Goal: Transaction & Acquisition: Purchase product/service

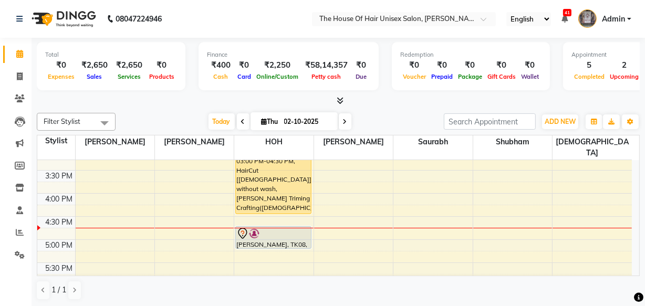
scroll to position [382, 0]
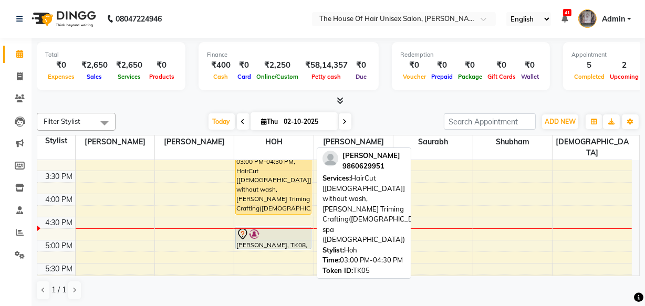
click at [254, 166] on div "[PERSON_NAME], TK05, 03:00 PM-04:30 PM, HairCut [[DEMOGRAPHIC_DATA]] without wa…" at bounding box center [273, 180] width 75 height 67
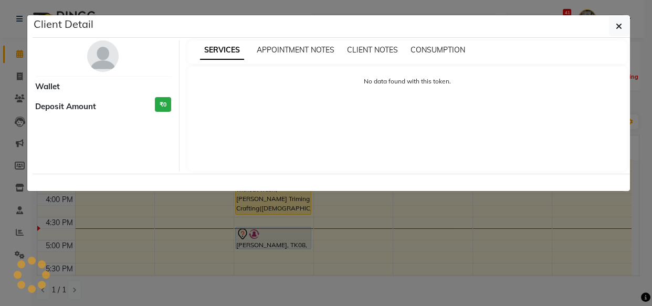
select select "1"
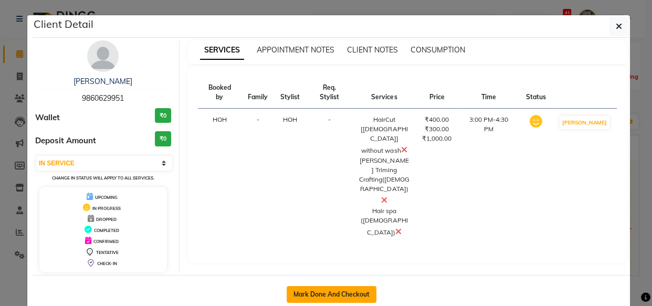
click at [345, 290] on button "Mark Done And Checkout" at bounding box center [332, 294] width 90 height 17
select select "service"
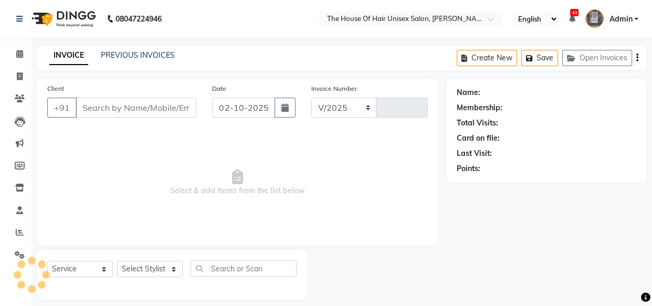
select select "598"
type input "3083"
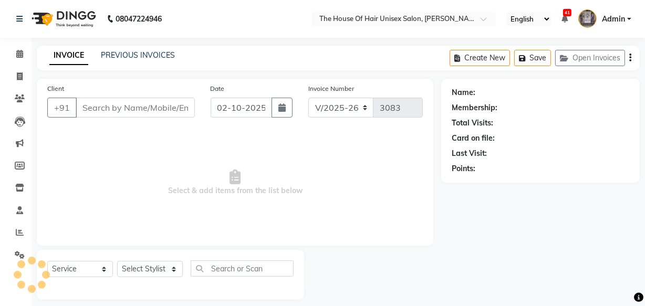
type input "9860629951"
select select "85989"
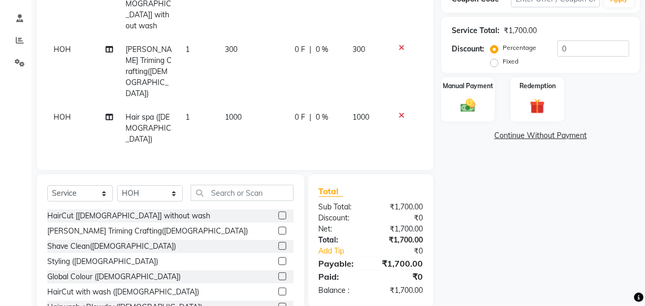
scroll to position [194, 0]
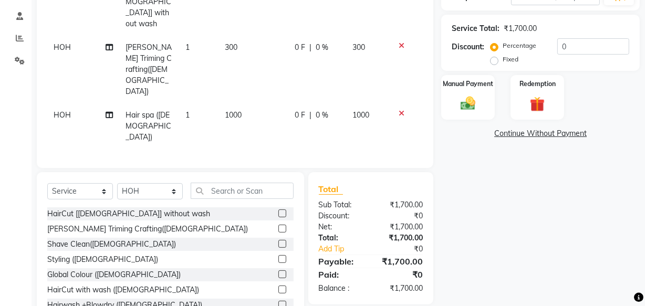
click at [230, 110] on span "1000" at bounding box center [233, 114] width 17 height 9
select select "85989"
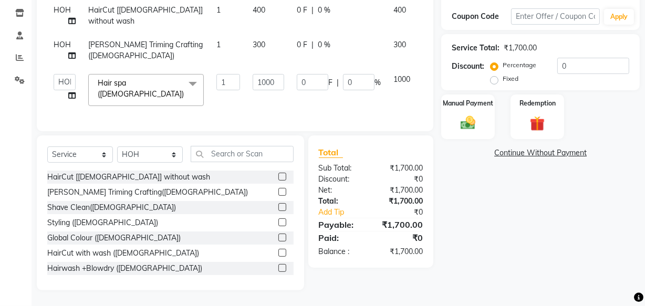
scroll to position [177, 0]
click at [264, 80] on input "1000" at bounding box center [269, 82] width 32 height 16
type input "1800"
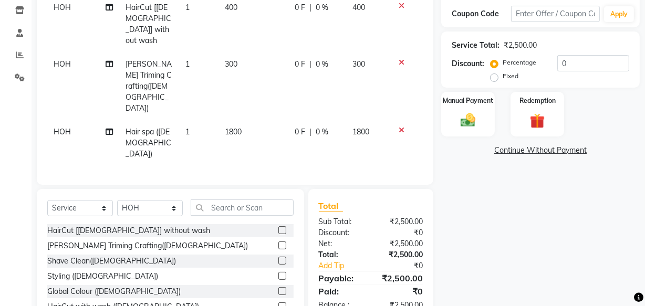
click at [435, 117] on div "Manual Payment Redemption" at bounding box center [540, 114] width 214 height 45
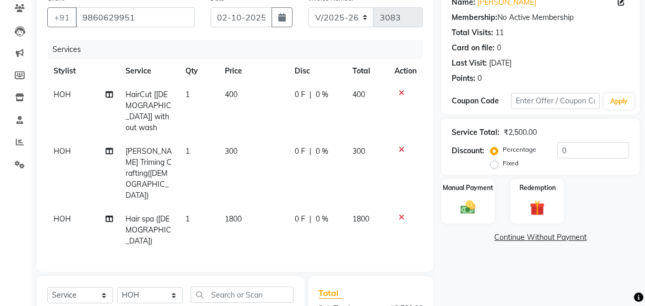
click at [228, 95] on span "400" at bounding box center [231, 94] width 13 height 9
select select "85989"
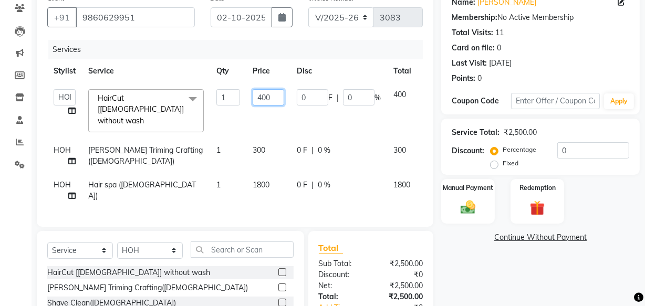
click at [261, 99] on input "400" at bounding box center [269, 97] width 32 height 16
type input "500"
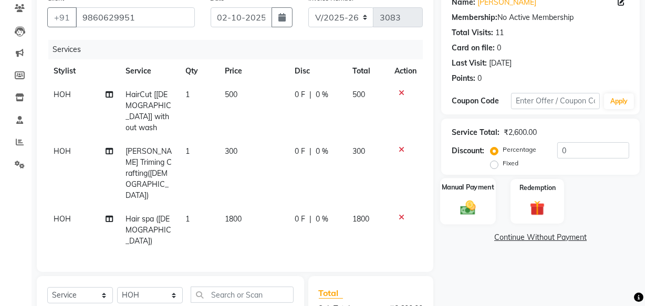
click at [440, 195] on div "Manual Payment" at bounding box center [468, 201] width 56 height 47
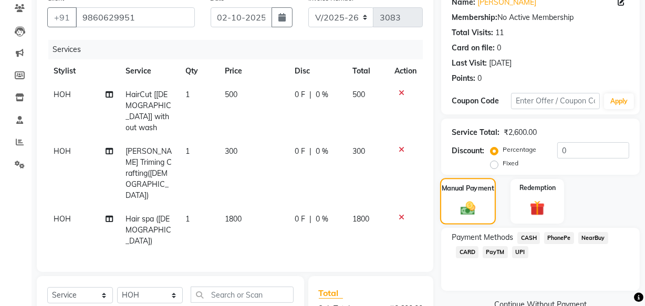
click at [465, 201] on img at bounding box center [468, 208] width 24 height 17
click at [519, 254] on span "UPI" at bounding box center [520, 252] width 16 height 12
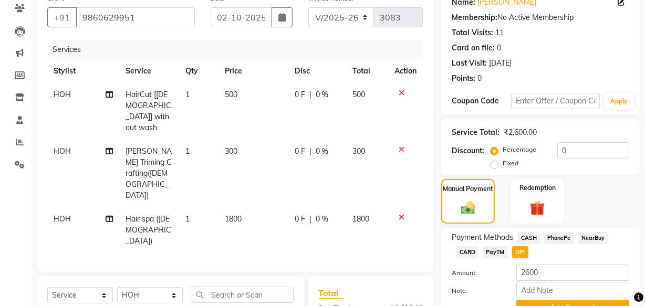
scroll to position [184, 0]
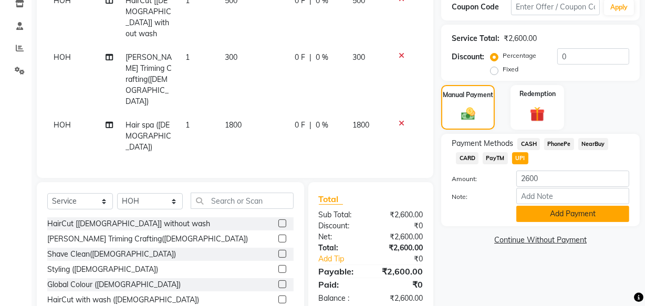
click at [549, 213] on button "Add Payment" at bounding box center [572, 214] width 113 height 16
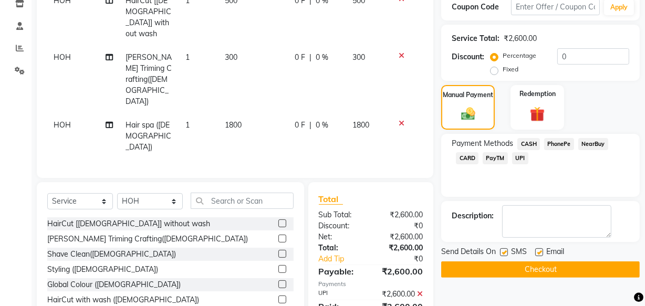
click at [528, 264] on button "Checkout" at bounding box center [540, 269] width 198 height 16
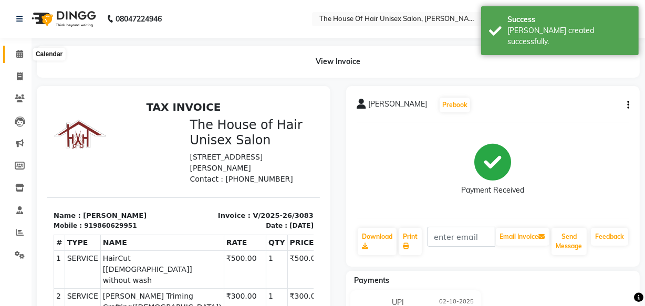
click at [17, 52] on icon at bounding box center [19, 54] width 7 height 8
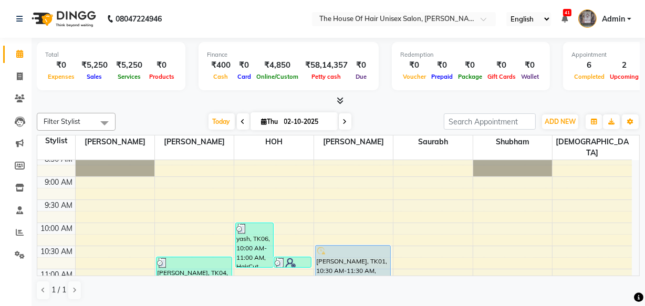
scroll to position [75, 0]
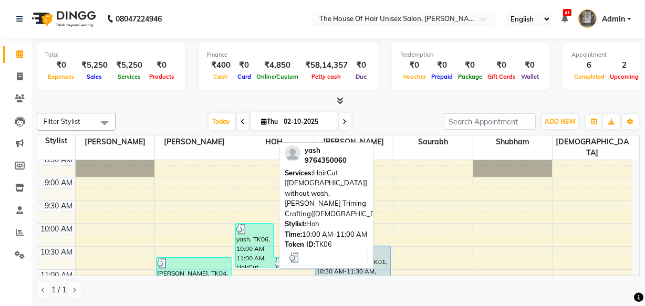
click at [255, 242] on div "yash, TK06, 10:00 AM-11:00 AM, HairCut [[DEMOGRAPHIC_DATA]] without wash,[PERSO…" at bounding box center [254, 246] width 37 height 44
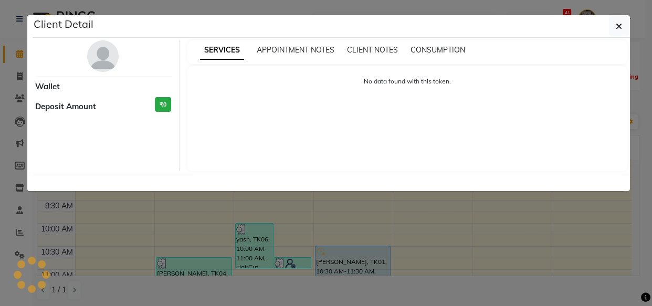
select select "3"
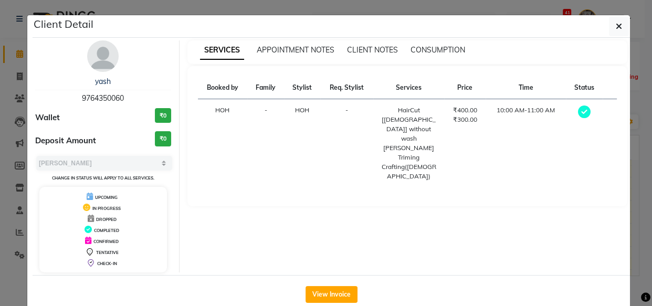
click at [255, 242] on div "SERVICES APPOINTMENT NOTES CLIENT NOTES CONSUMPTION Booked by Family Stylist Re…" at bounding box center [408, 156] width 456 height 232
click at [312, 289] on button "View Invoice" at bounding box center [332, 294] width 52 height 17
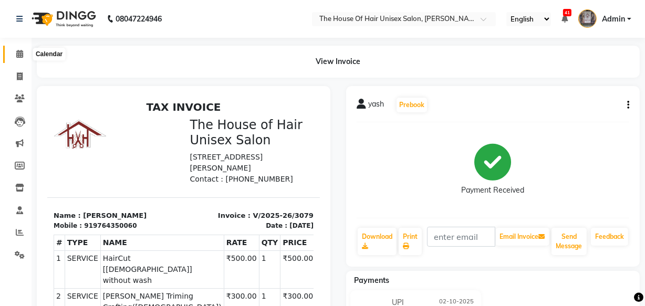
click at [19, 54] on icon at bounding box center [19, 54] width 7 height 8
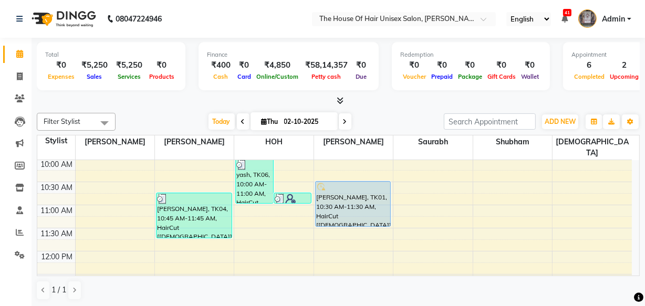
scroll to position [157, 0]
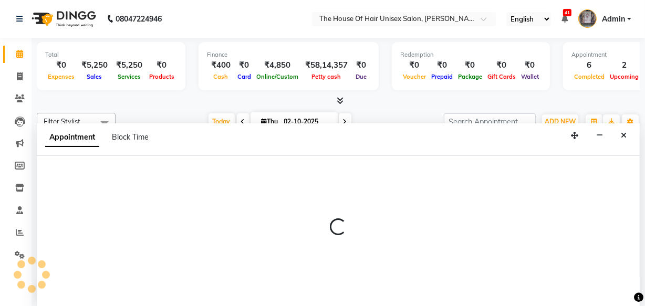
scroll to position [0, 0]
select select "85989"
select select "tentative"
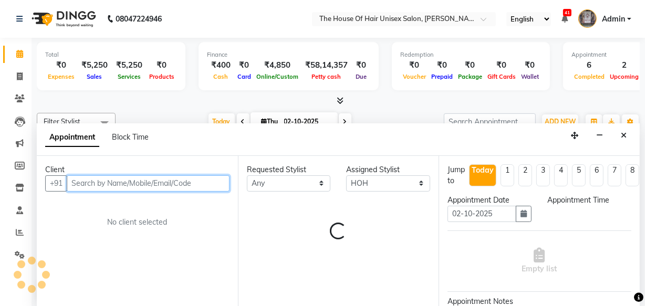
select select "765"
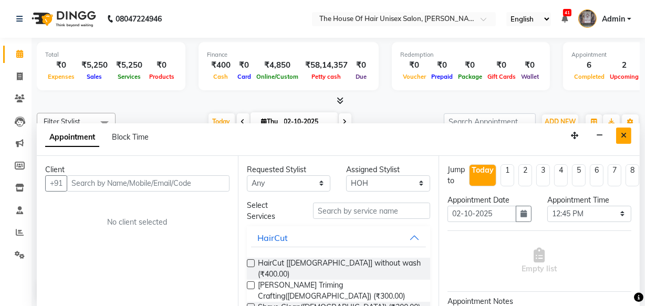
click at [629, 130] on button "Close" at bounding box center [623, 136] width 15 height 16
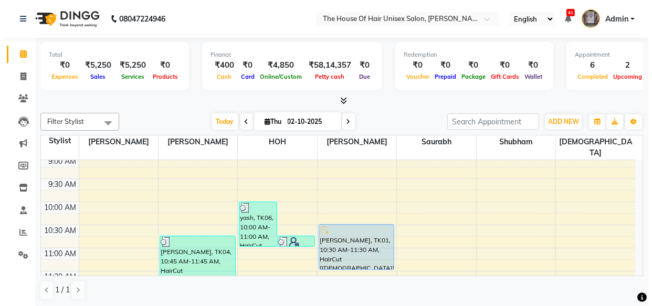
scroll to position [96, 0]
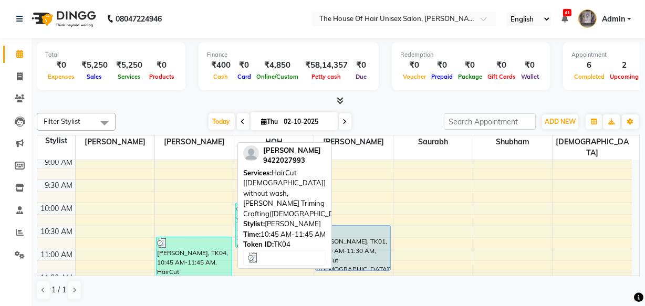
click at [206, 266] on div "[PERSON_NAME], TK04, 10:45 AM-11:45 AM, HairCut [[DEMOGRAPHIC_DATA]] without wa…" at bounding box center [193, 259] width 75 height 45
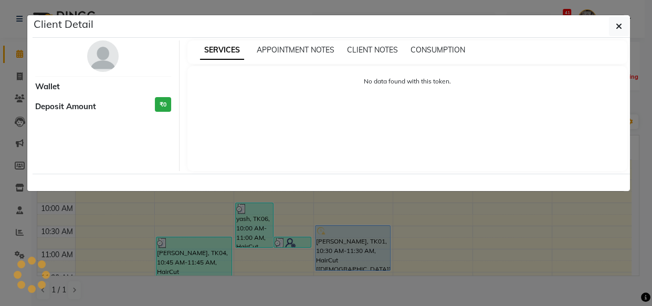
select select "3"
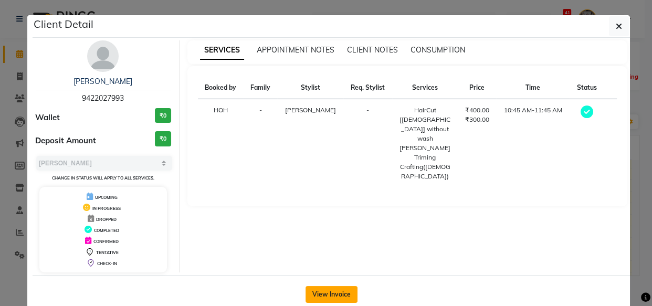
click at [322, 295] on button "View Invoice" at bounding box center [332, 294] width 52 height 17
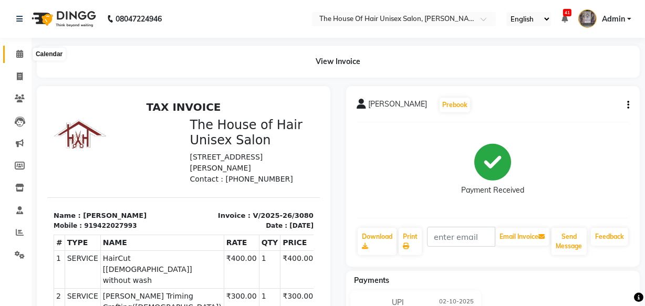
click at [20, 52] on icon at bounding box center [19, 54] width 7 height 8
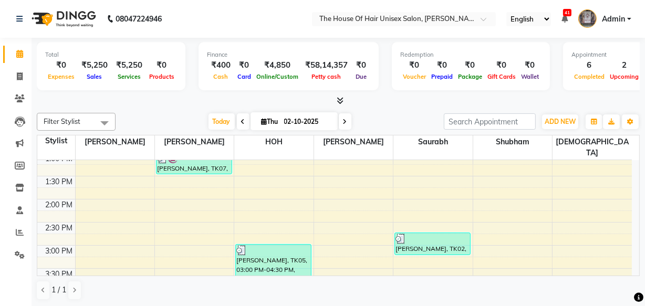
scroll to position [288, 0]
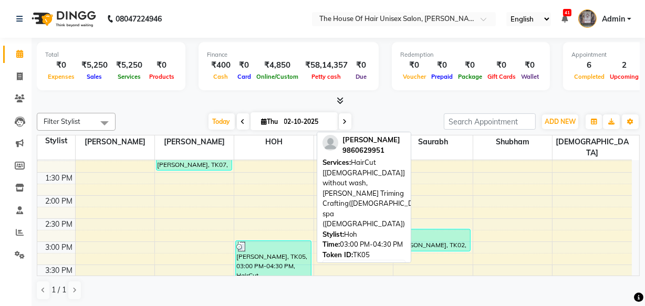
click at [276, 242] on div at bounding box center [273, 247] width 74 height 11
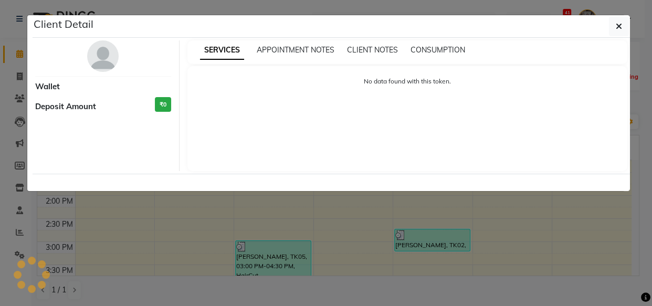
select select "3"
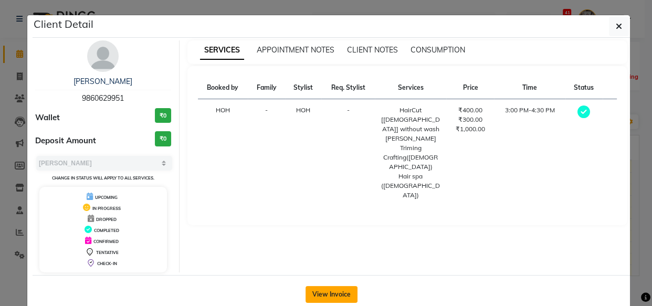
click at [323, 294] on button "View Invoice" at bounding box center [332, 294] width 52 height 17
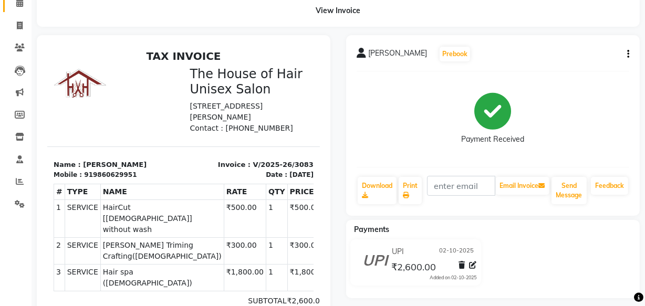
scroll to position [59, 0]
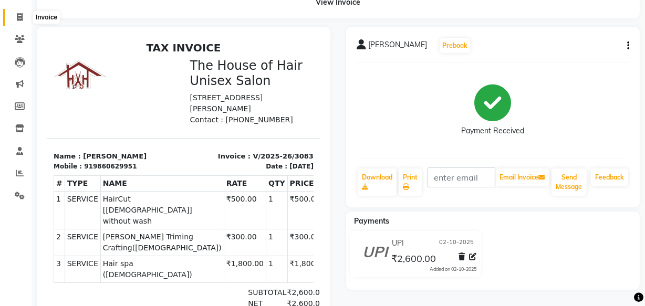
click at [19, 17] on icon at bounding box center [20, 17] width 6 height 8
select select "service"
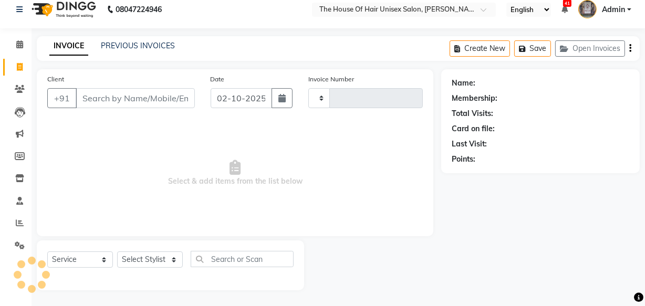
scroll to position [10, 0]
type input "3084"
select select "598"
click at [18, 45] on icon at bounding box center [19, 44] width 7 height 8
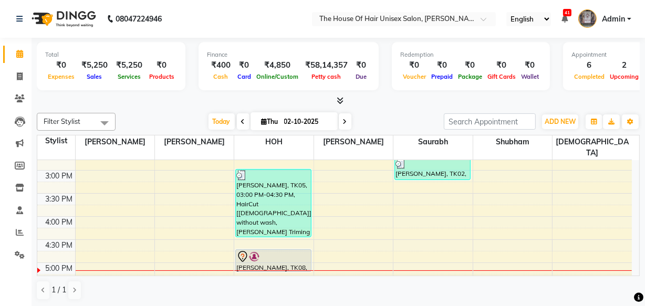
scroll to position [363, 0]
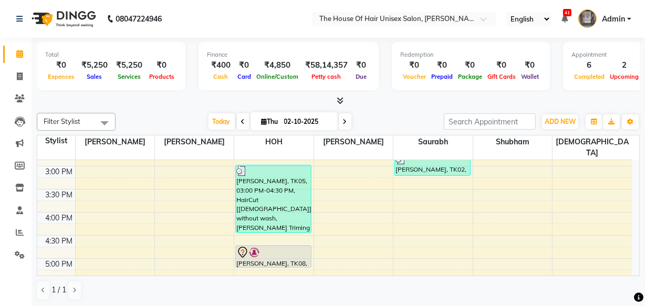
click at [199, 248] on div "7:00 AM 7:30 AM 8:00 AM 8:30 AM 9:00 AM 9:30 AM 10:00 AM 10:30 AM 11:00 AM 11:3…" at bounding box center [334, 143] width 594 height 693
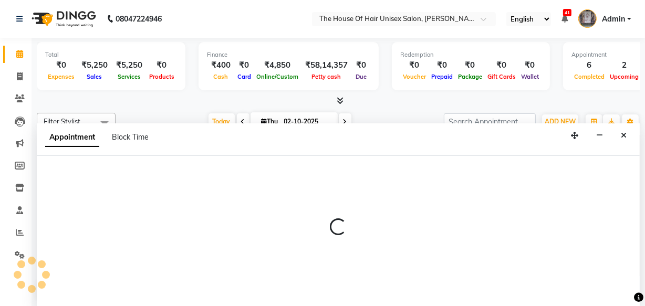
select select "13497"
select select "1020"
select select "tentative"
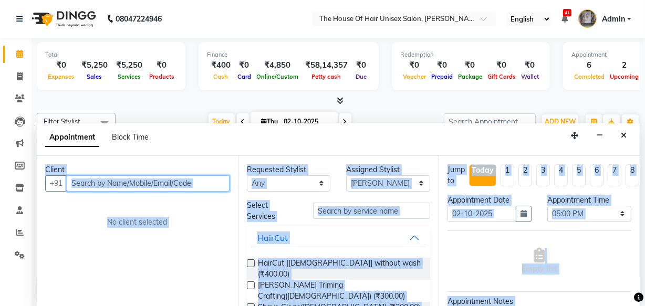
scroll to position [0, 0]
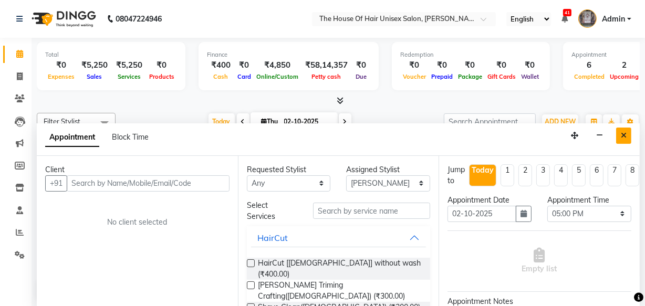
click at [624, 139] on button "Close" at bounding box center [623, 136] width 15 height 16
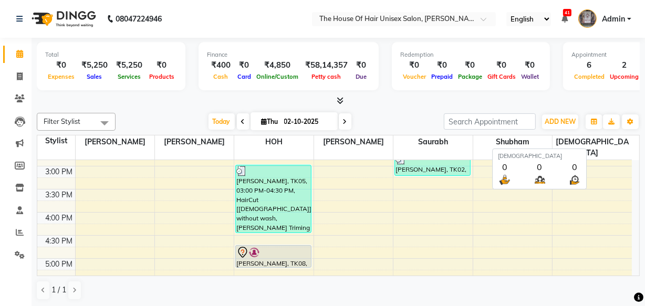
click at [624, 139] on span "[DEMOGRAPHIC_DATA]" at bounding box center [591, 147] width 79 height 24
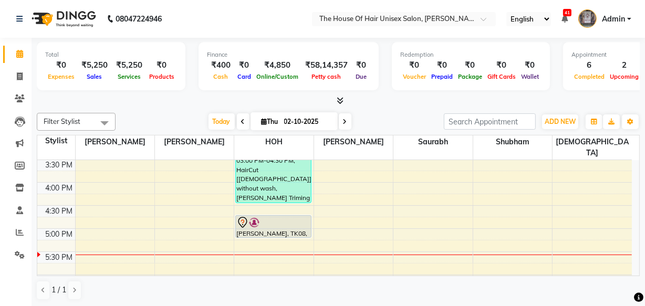
scroll to position [402, 0]
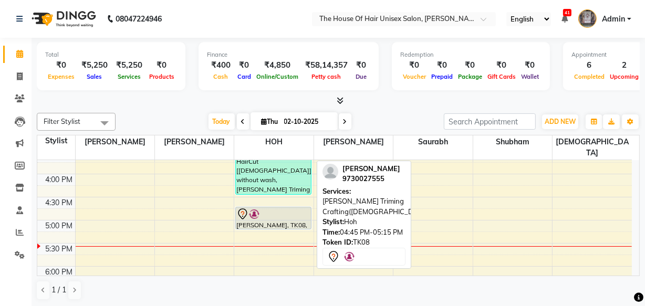
click at [267, 214] on div "[PERSON_NAME], TK08, 04:45 PM-05:15 PM, [PERSON_NAME] Triming Crafting([DEMOGRA…" at bounding box center [273, 218] width 75 height 22
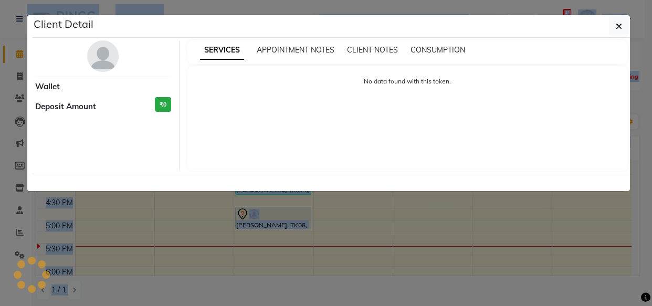
click at [267, 214] on ngb-modal-window "Client Detail Wallet Deposit Amount ₹0 SERVICES APPOINTMENT NOTES CLIENT NOTES …" at bounding box center [326, 153] width 652 height 306
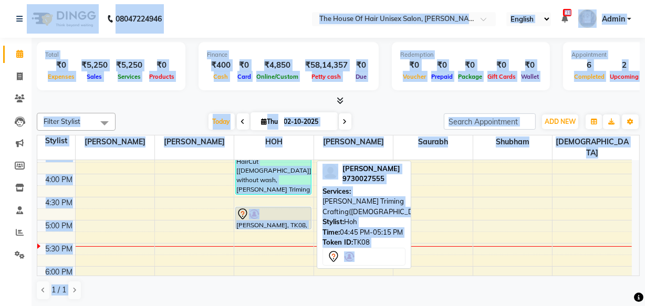
click at [267, 214] on div "[PERSON_NAME], TK08, 04:45 PM-05:15 PM, [PERSON_NAME] Triming Crafting([DEMOGRA…" at bounding box center [273, 218] width 75 height 22
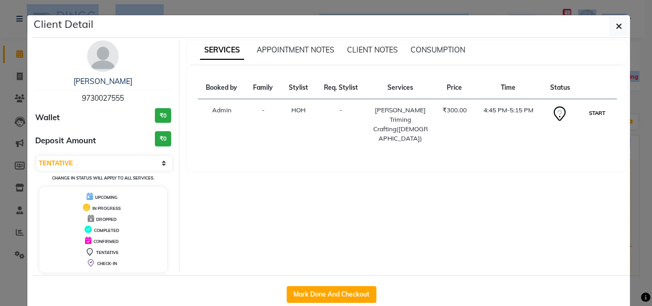
click at [598, 111] on button "START" at bounding box center [597, 113] width 22 height 13
select select "1"
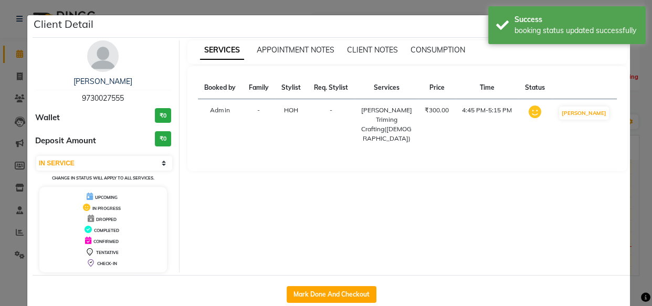
click at [329, 303] on div "Mark Done And Checkout" at bounding box center [332, 294] width 598 height 38
click at [329, 298] on button "Mark Done And Checkout" at bounding box center [332, 294] width 90 height 17
select select "598"
select select "service"
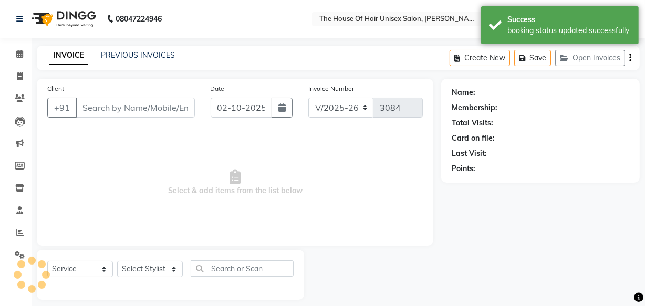
type input "9730027555"
select select "85989"
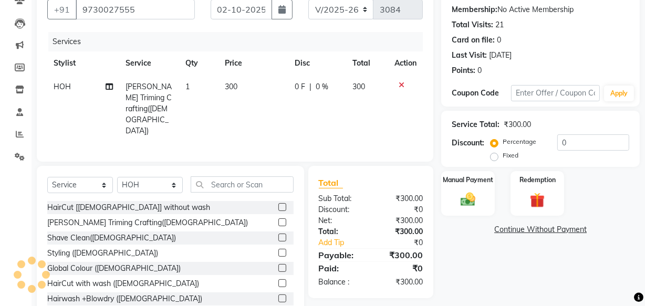
scroll to position [115, 0]
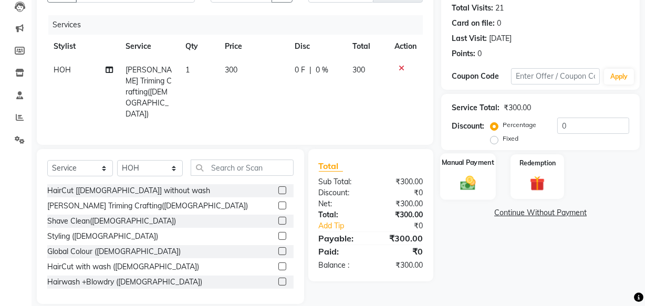
click at [456, 190] on img at bounding box center [467, 183] width 25 height 18
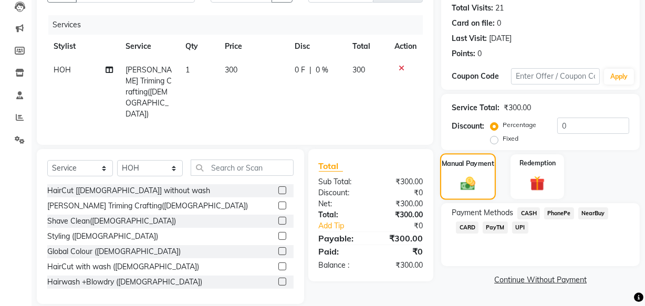
click at [456, 190] on img at bounding box center [468, 183] width 24 height 17
click at [522, 227] on span "UPI" at bounding box center [520, 228] width 16 height 12
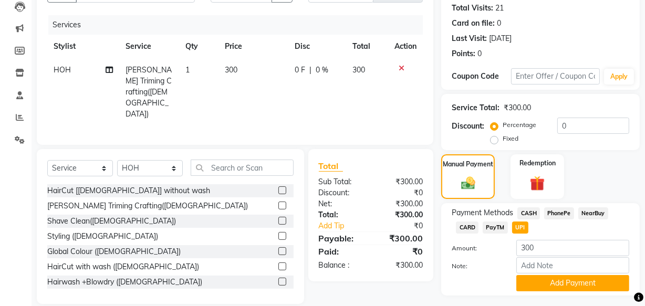
click at [522, 227] on span "UPI" at bounding box center [520, 228] width 16 height 12
click at [552, 284] on button "Add Payment" at bounding box center [572, 283] width 113 height 16
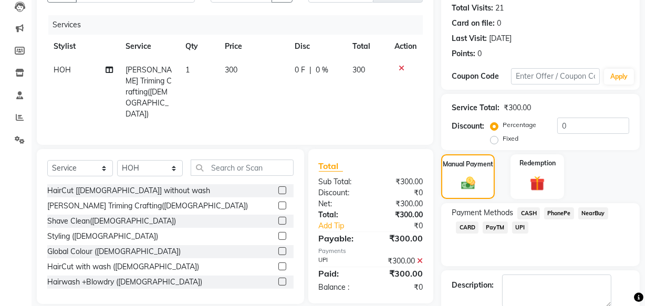
click at [552, 284] on textarea at bounding box center [556, 291] width 109 height 33
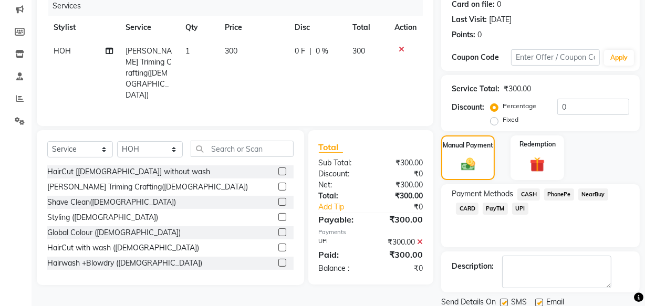
scroll to position [171, 0]
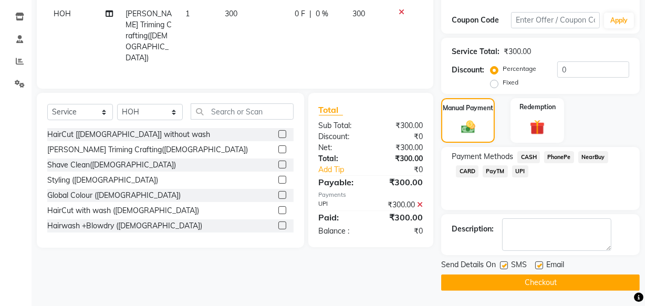
click at [544, 286] on button "Checkout" at bounding box center [540, 283] width 198 height 16
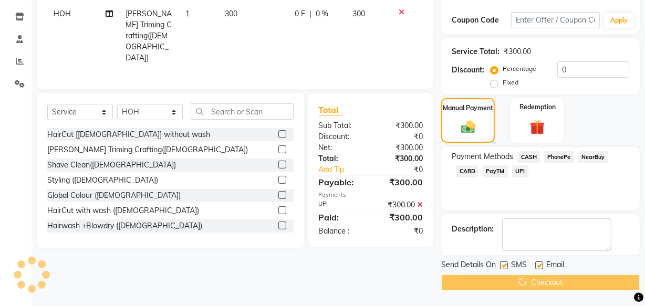
click at [544, 286] on div "Checkout" at bounding box center [540, 283] width 198 height 16
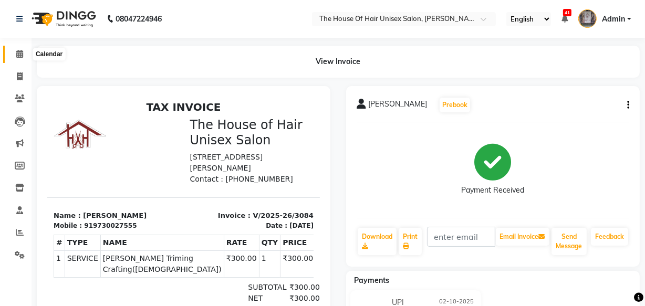
click at [22, 50] on icon at bounding box center [19, 54] width 7 height 8
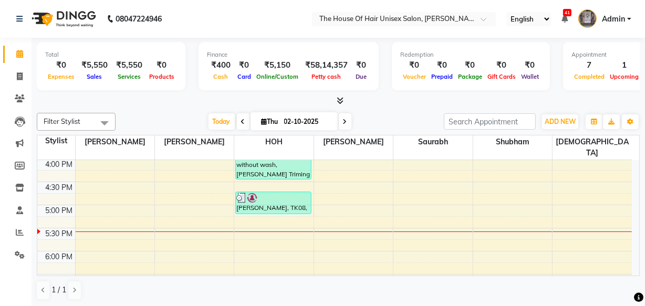
scroll to position [439, 0]
